Goal: Find specific page/section: Find specific page/section

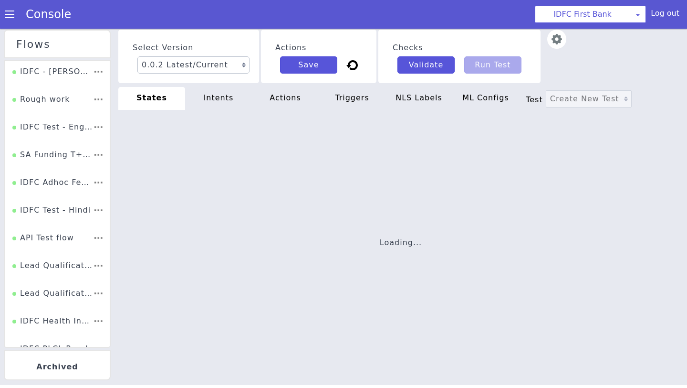
scroll to position [3, 0]
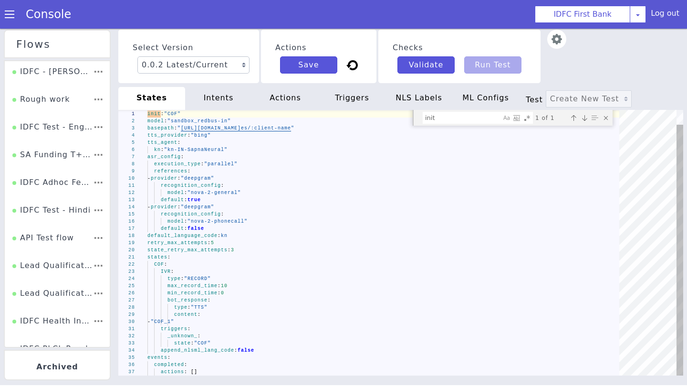
click at [606, 113] on div "Close (Escape)" at bounding box center [606, 118] width 10 height 10
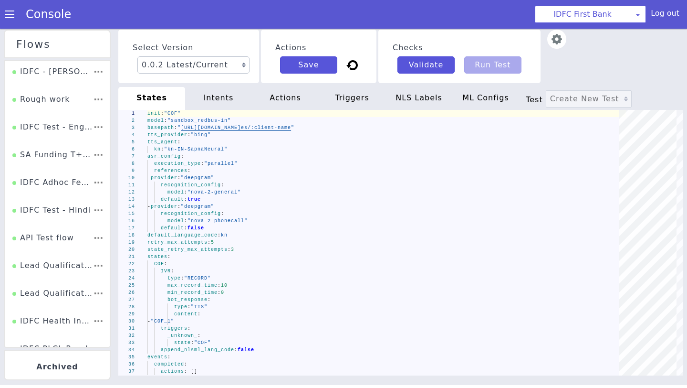
click at [523, 27] on section "Console IDFC First Bank AO Smith Airtel DTH Pilot Airtel POC Alice Blue NT Alic…" at bounding box center [343, 14] width 687 height 29
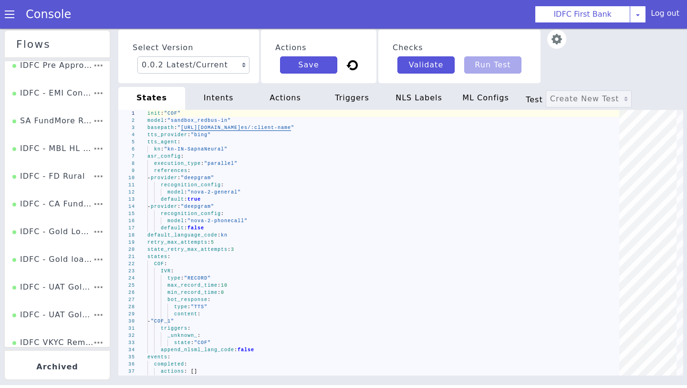
click at [57, 206] on div "IDFC - CA Funding" at bounding box center [52, 207] width 81 height 18
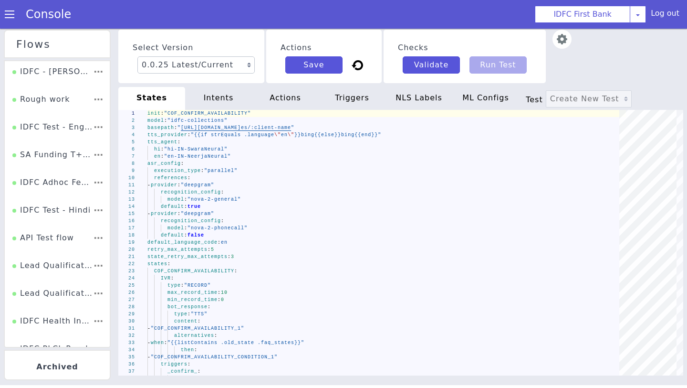
click at [477, 12] on section "Console IDFC First Bank AO Smith Airtel DTH Pilot Airtel POC Alice Blue NT Alic…" at bounding box center [343, 14] width 687 height 29
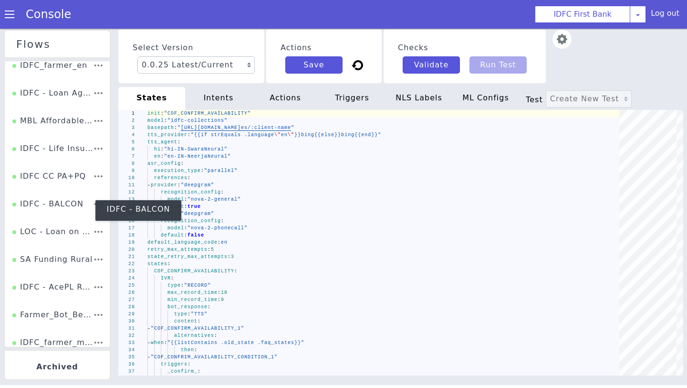
click at [65, 214] on div "IDFC - BALCON" at bounding box center [47, 207] width 71 height 18
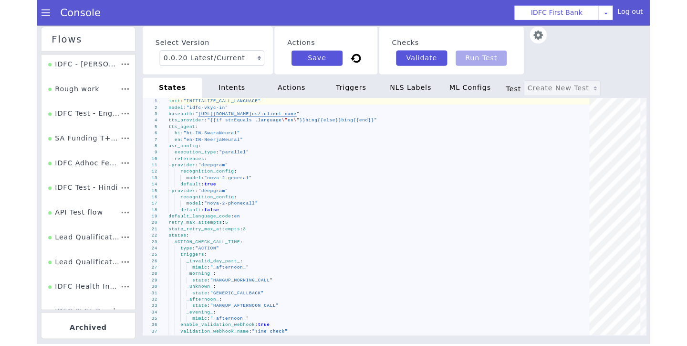
scroll to position [920, 0]
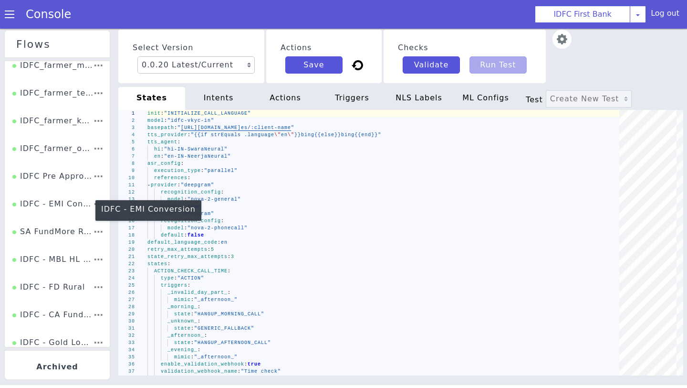
click at [49, 213] on div "IDFC - EMI Conversion" at bounding box center [52, 207] width 81 height 18
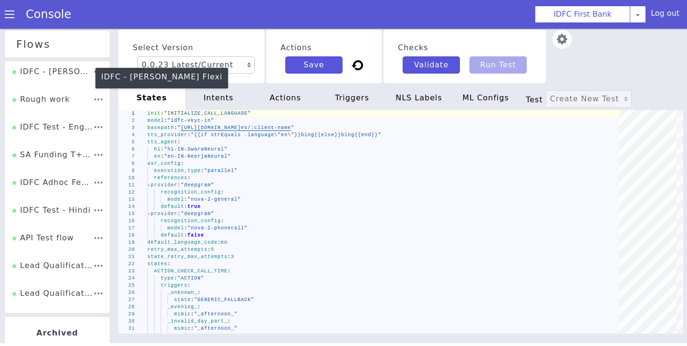
click at [68, 74] on div "IDFC - MEL Flexi" at bounding box center [52, 75] width 81 height 18
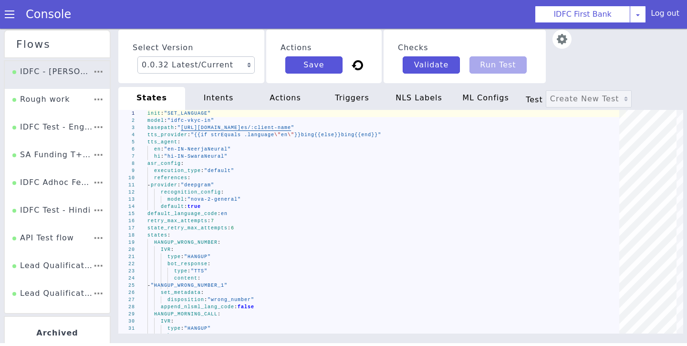
scroll to position [1103, 0]
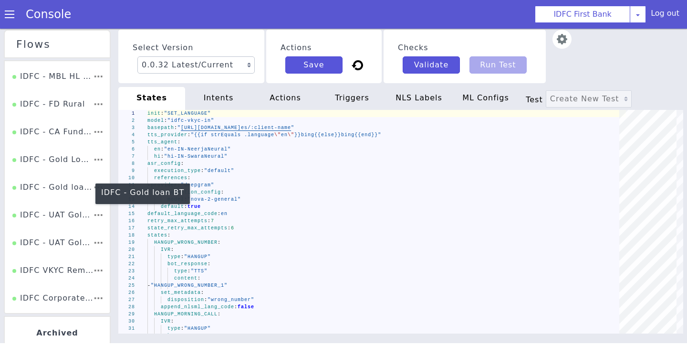
click at [49, 197] on div "IDFC - Gold loan BT" at bounding box center [52, 190] width 81 height 18
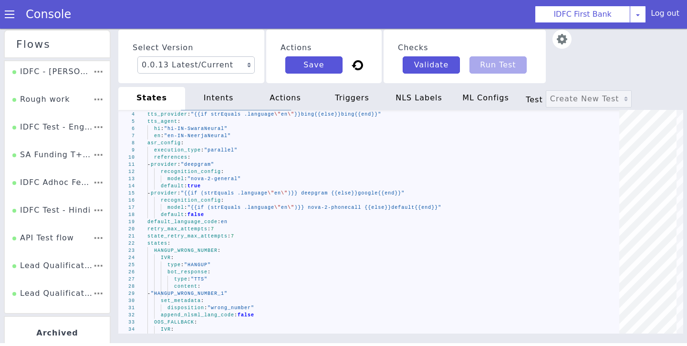
scroll to position [936, 0]
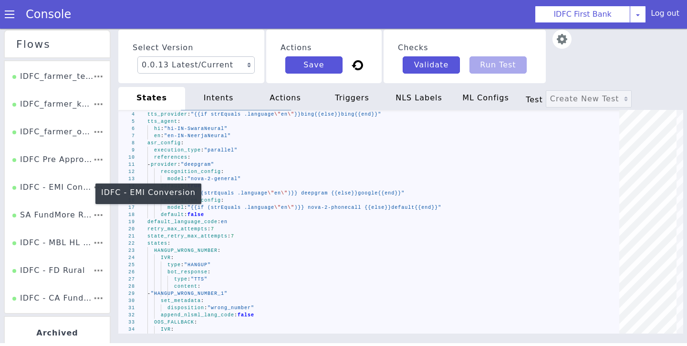
click at [66, 189] on div "IDFC - EMI Conversion" at bounding box center [52, 190] width 81 height 18
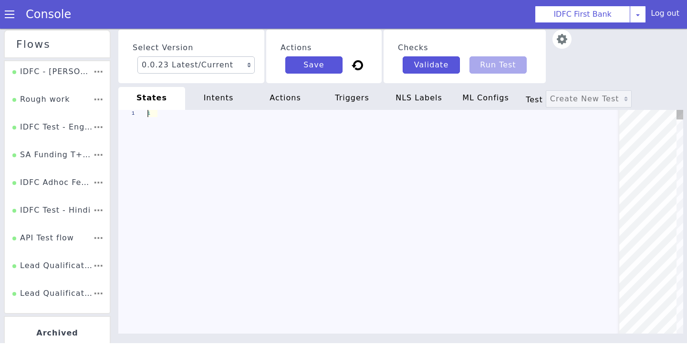
type textarea "init: "INITIALIZE_CALL_LANGUAGE" model: "idfc-vkyc-in" basepath: "https://s3.ap…"
